Goal: Navigation & Orientation: Find specific page/section

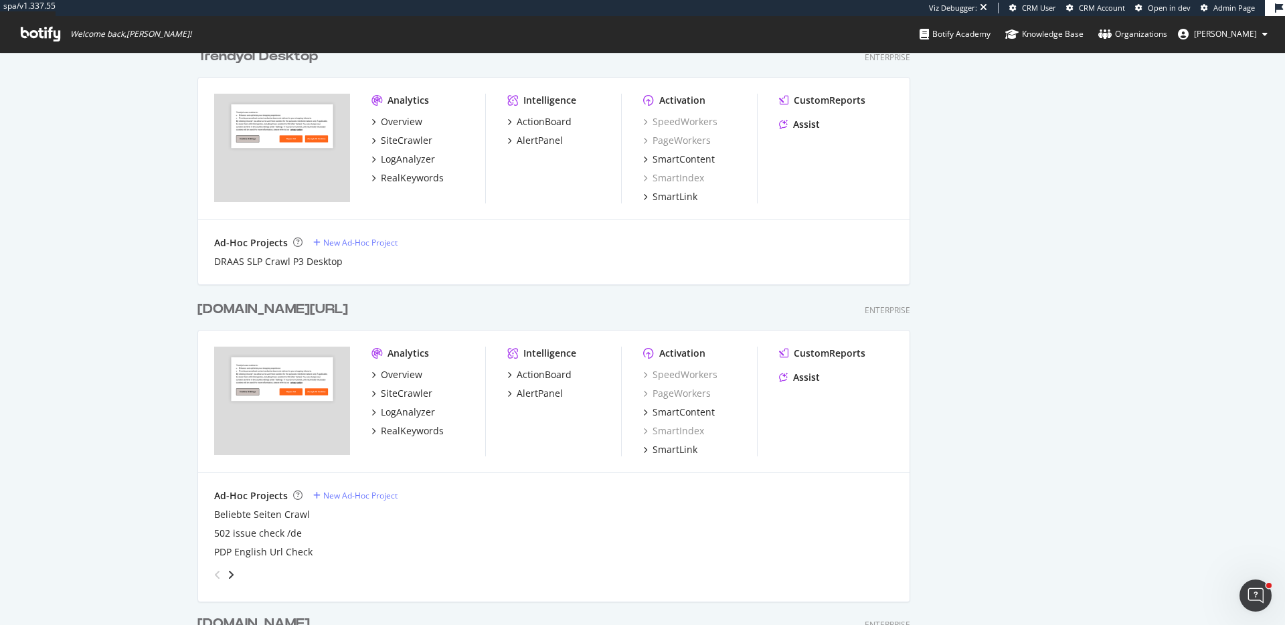
scroll to position [1425, 0]
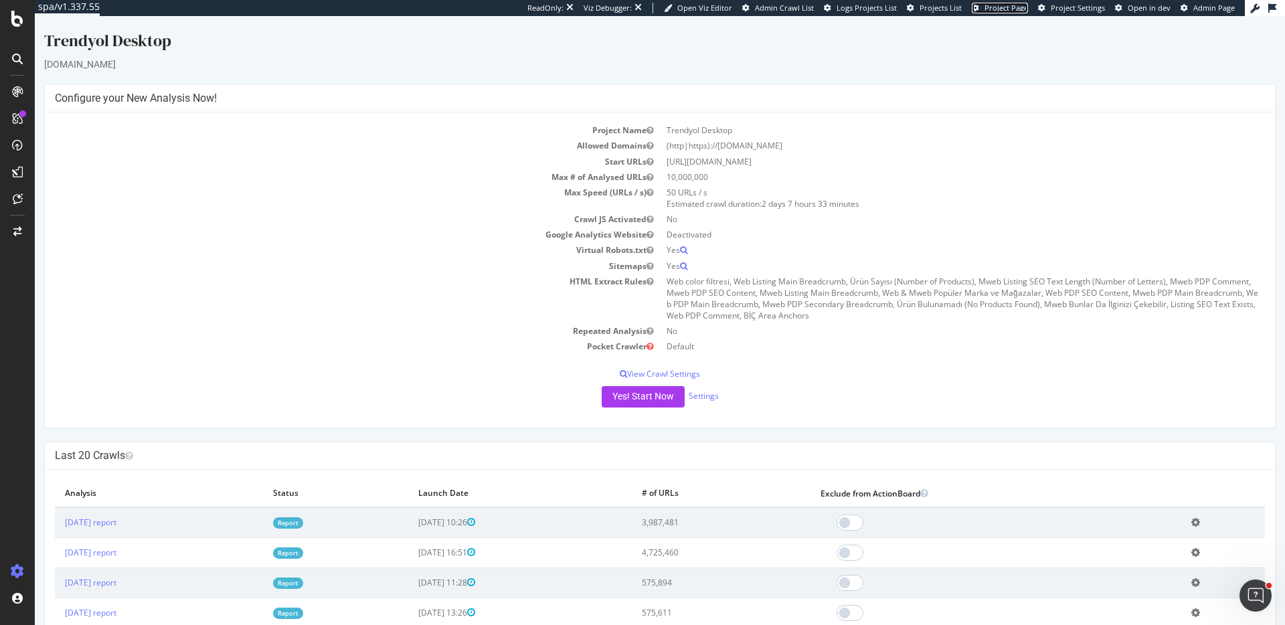
click at [1008, 9] on span "Project Page" at bounding box center [1005, 8] width 43 height 10
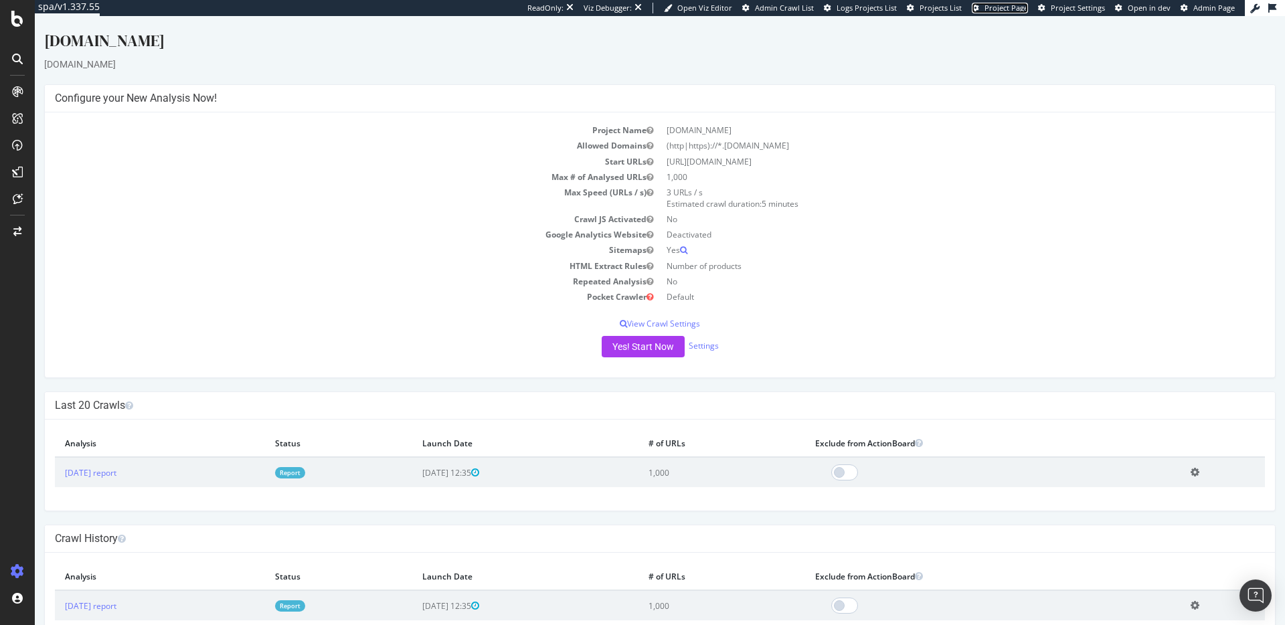
click at [1002, 9] on span "Project Page" at bounding box center [1005, 8] width 43 height 10
